Goal: Find specific page/section: Find specific page/section

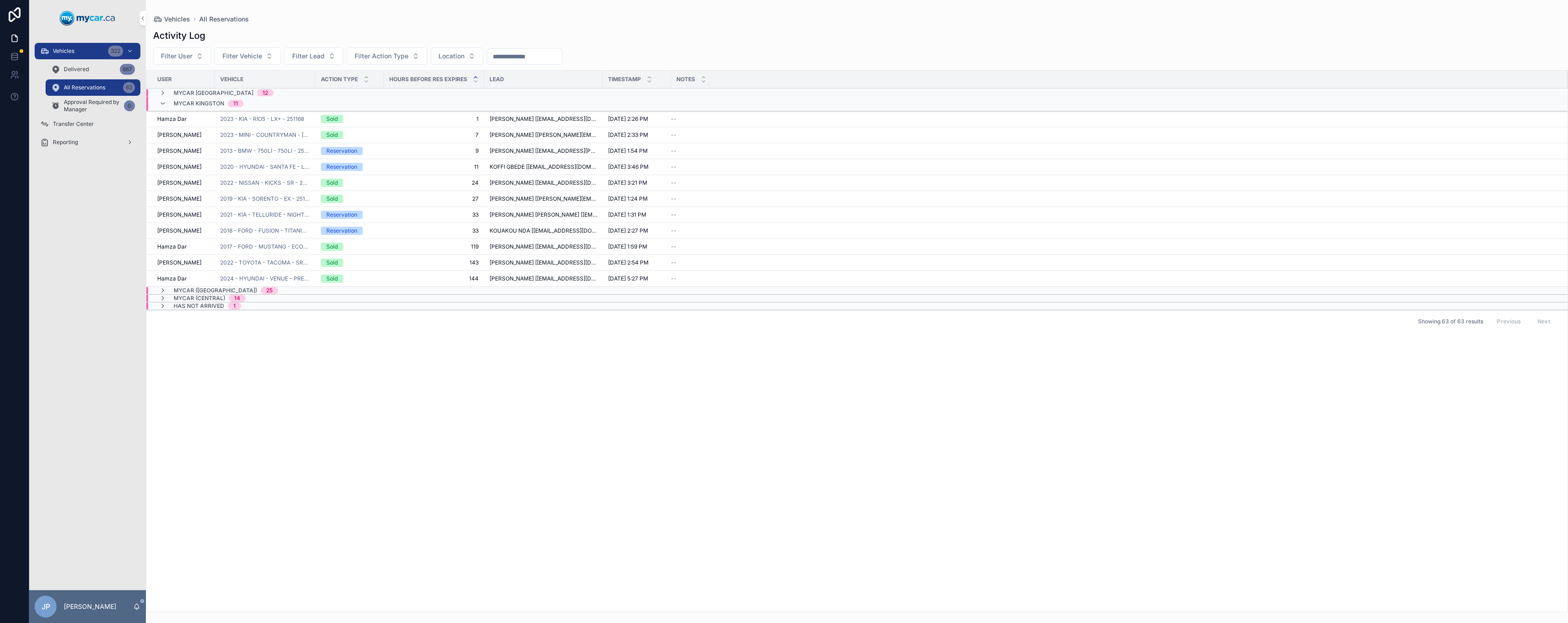
click at [187, 102] on span "MyCar Kingston" at bounding box center [199, 103] width 51 height 7
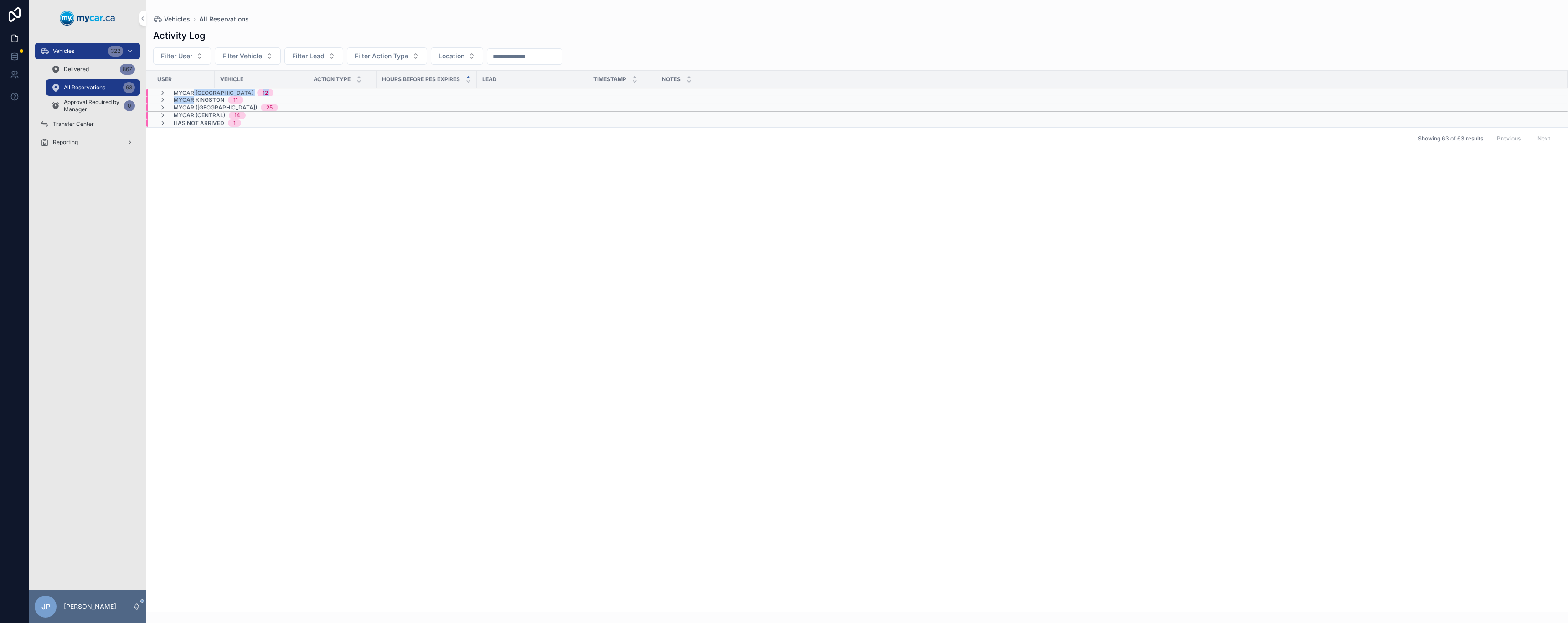
click at [194, 95] on tbody "MyCar [GEOGRAPHIC_DATA] 12 MyCar Kingston 11 MyCar ([GEOGRAPHIC_DATA]) 25 MyCar…" at bounding box center [857, 108] width 1421 height 39
click at [193, 98] on span "MyCar Kingston" at bounding box center [199, 100] width 51 height 7
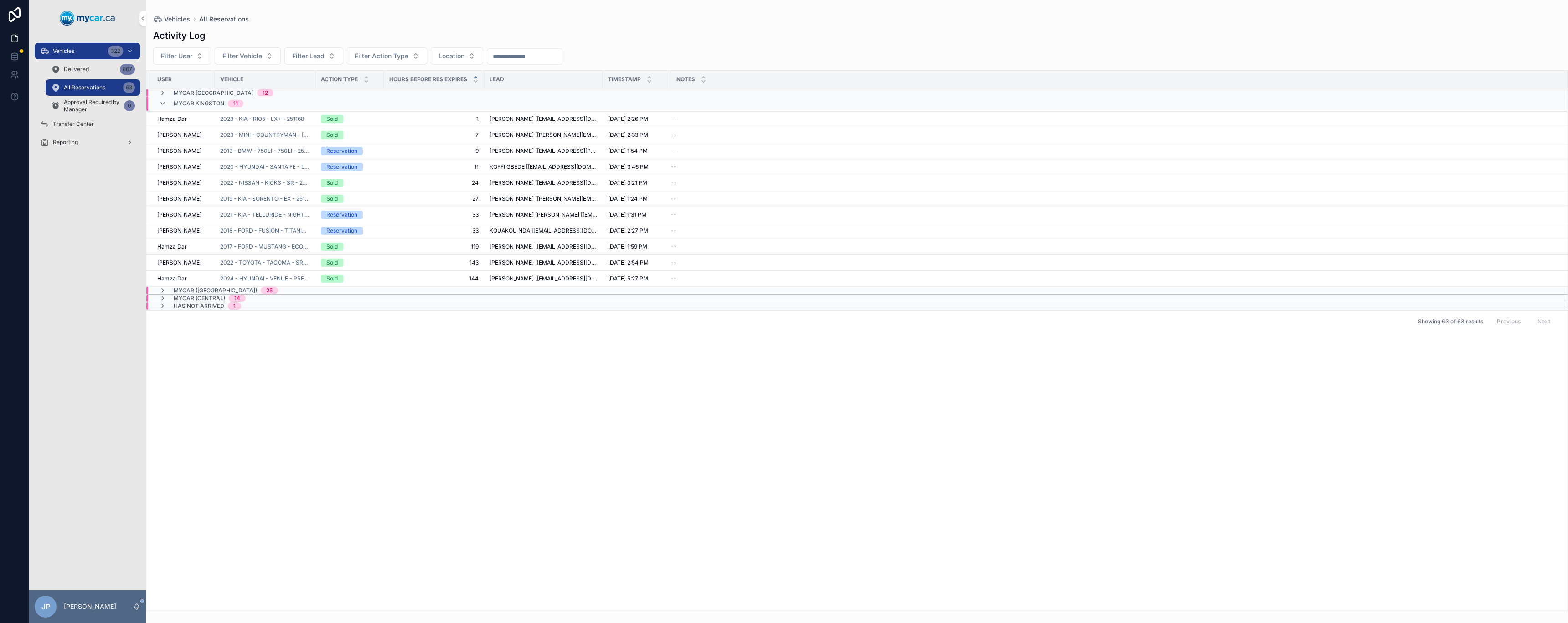
click at [190, 101] on span "MyCar Kingston" at bounding box center [199, 103] width 51 height 7
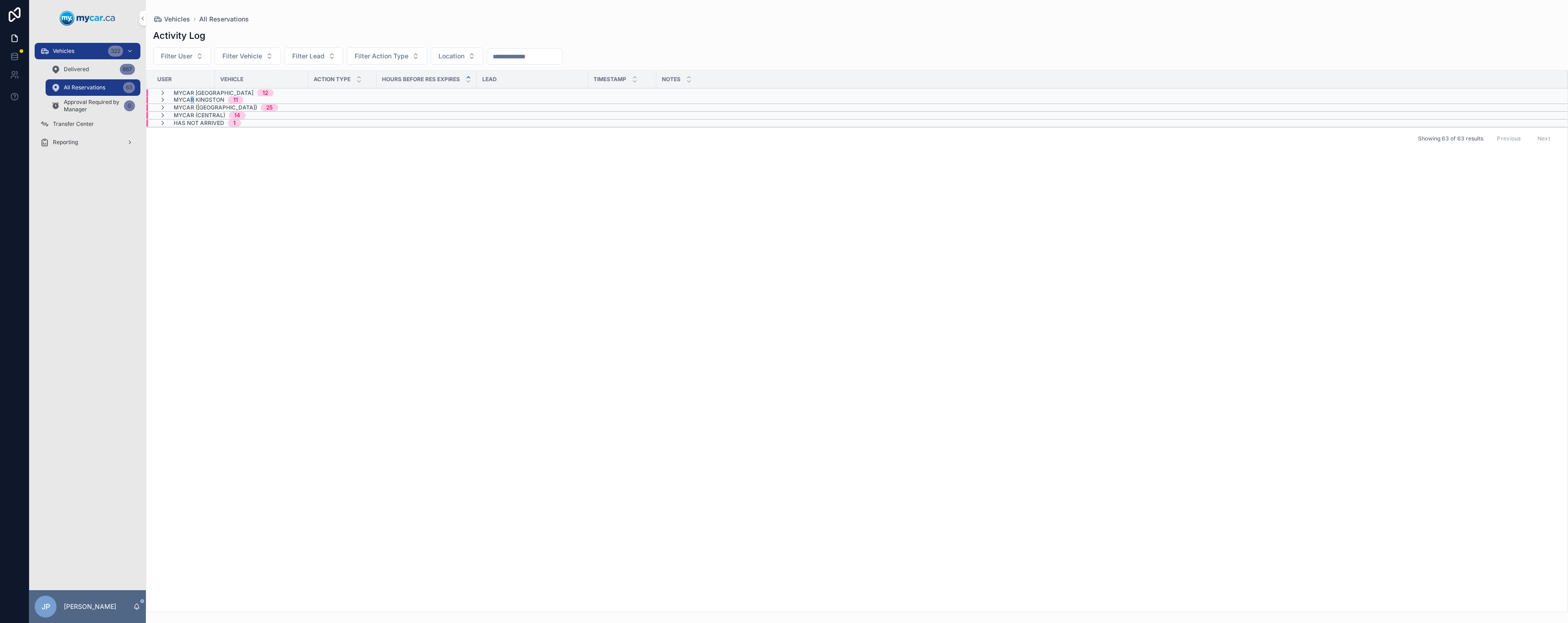
click at [195, 98] on span "MyCar Kingston" at bounding box center [199, 100] width 51 height 7
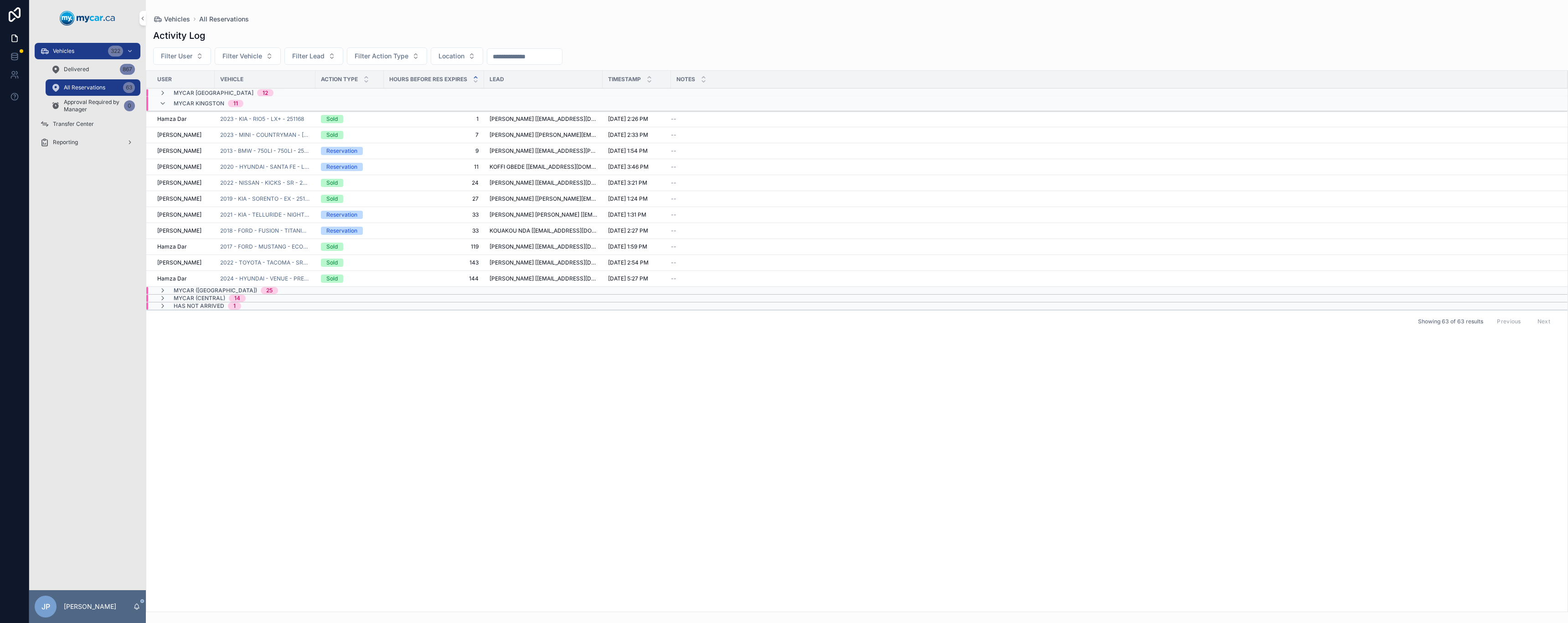
click at [196, 102] on span "MyCar Kingston" at bounding box center [199, 103] width 51 height 7
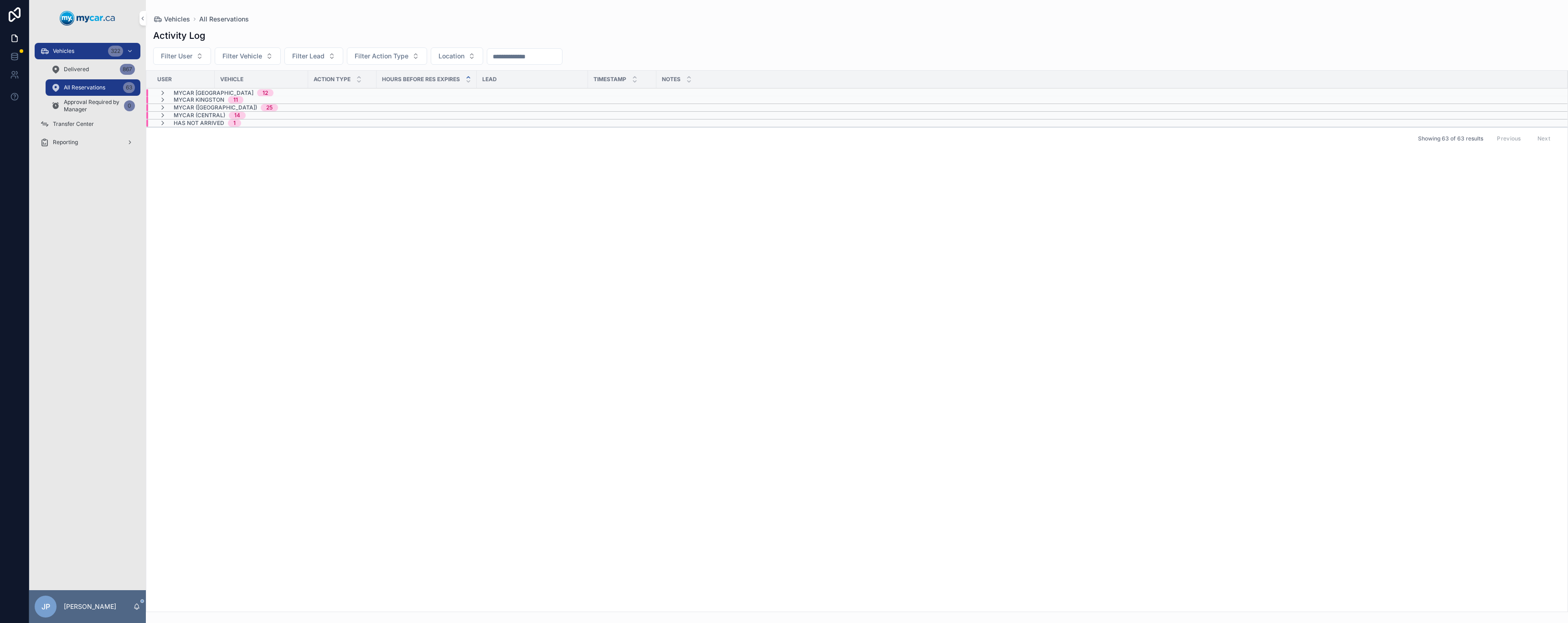
click at [108, 73] on div "Delivered 867" at bounding box center [92, 69] width 84 height 15
